Goal: Transaction & Acquisition: Purchase product/service

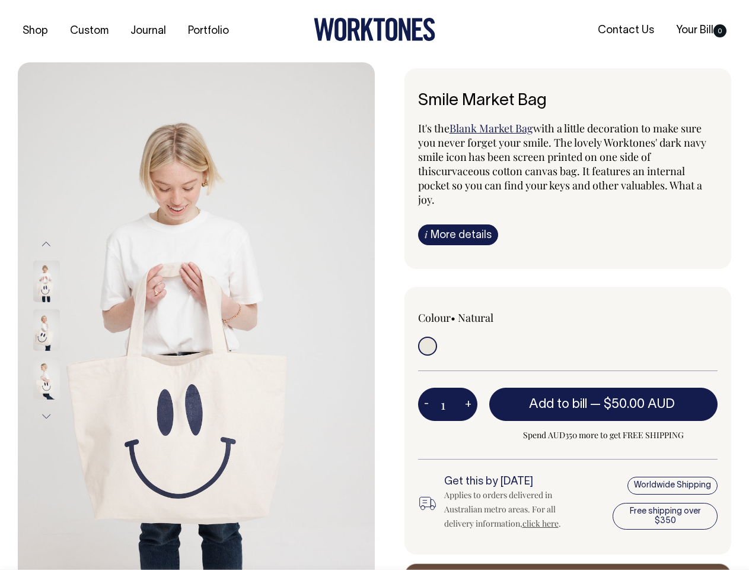
click at [196, 316] on img at bounding box center [196, 329] width 357 height 535
click at [62, 329] on div at bounding box center [62, 330] width 59 height 49
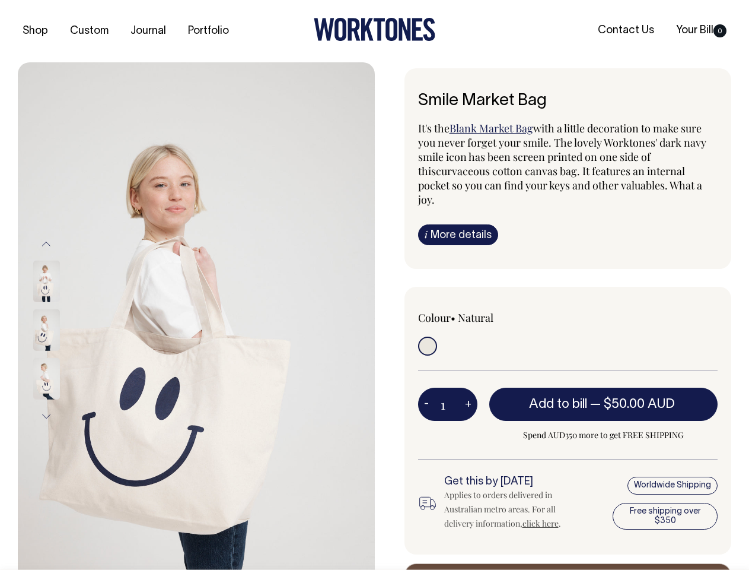
click at [46, 243] on button "Previous" at bounding box center [46, 243] width 18 height 27
click at [62, 354] on div at bounding box center [62, 378] width 59 height 49
click at [46, 416] on button "Next" at bounding box center [46, 416] width 18 height 27
click at [427, 392] on button "-" at bounding box center [426, 404] width 17 height 24
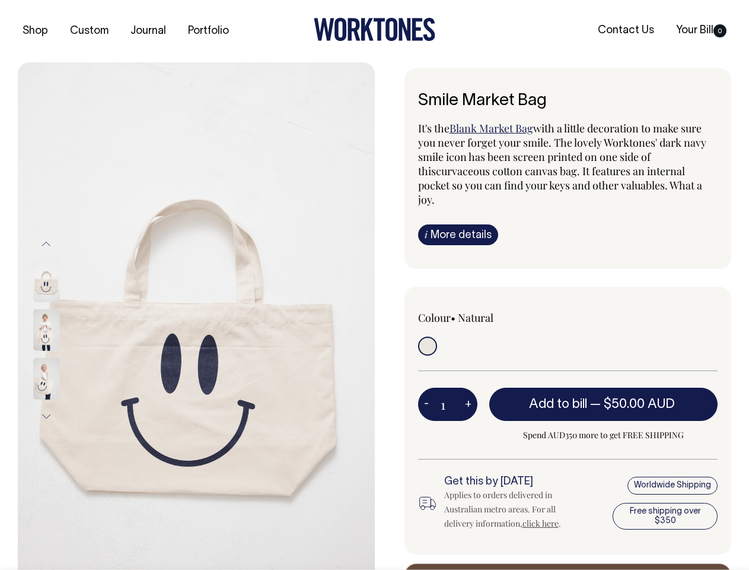
click at [468, 392] on button "+" at bounding box center [468, 404] width 18 height 24
type input "2"
click at [604, 398] on span "— $50.00 AUD" at bounding box center [634, 404] width 88 height 12
